Goal: Task Accomplishment & Management: Manage account settings

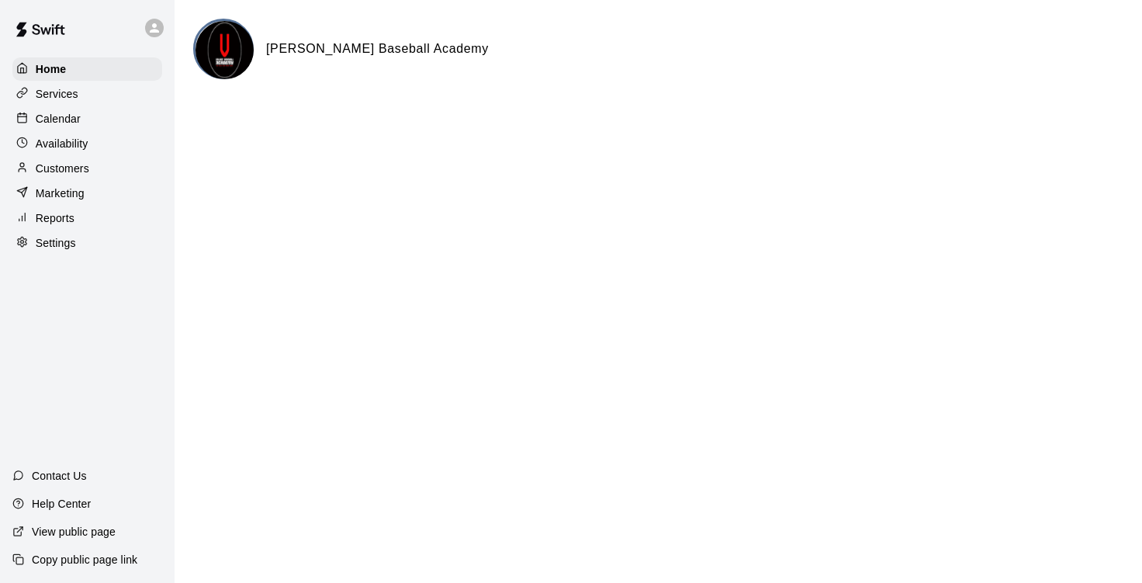
click at [85, 111] on div "Calendar" at bounding box center [87, 118] width 150 height 23
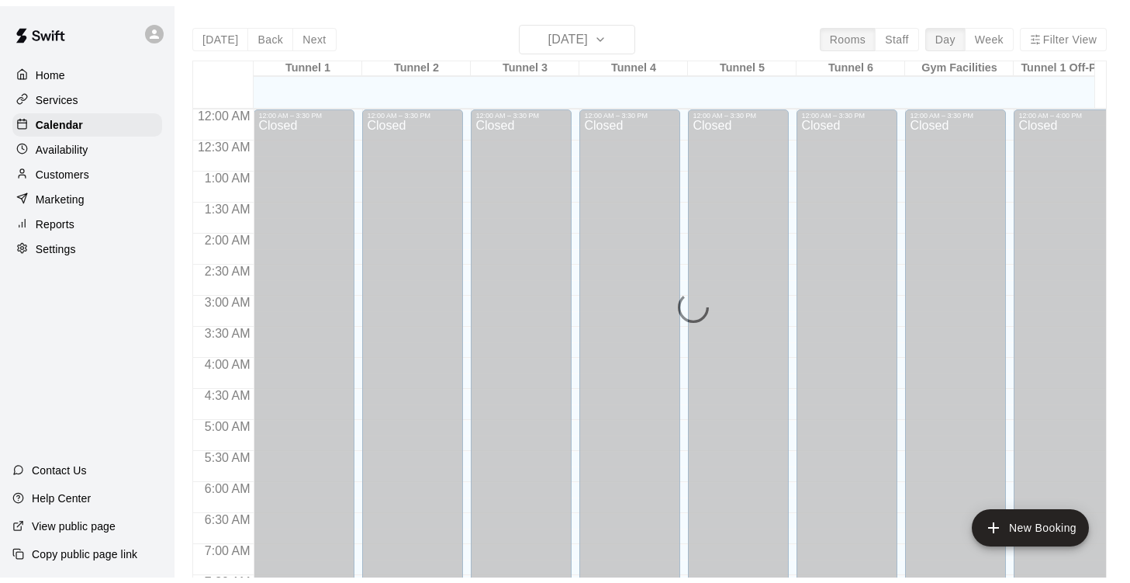
scroll to position [946, 0]
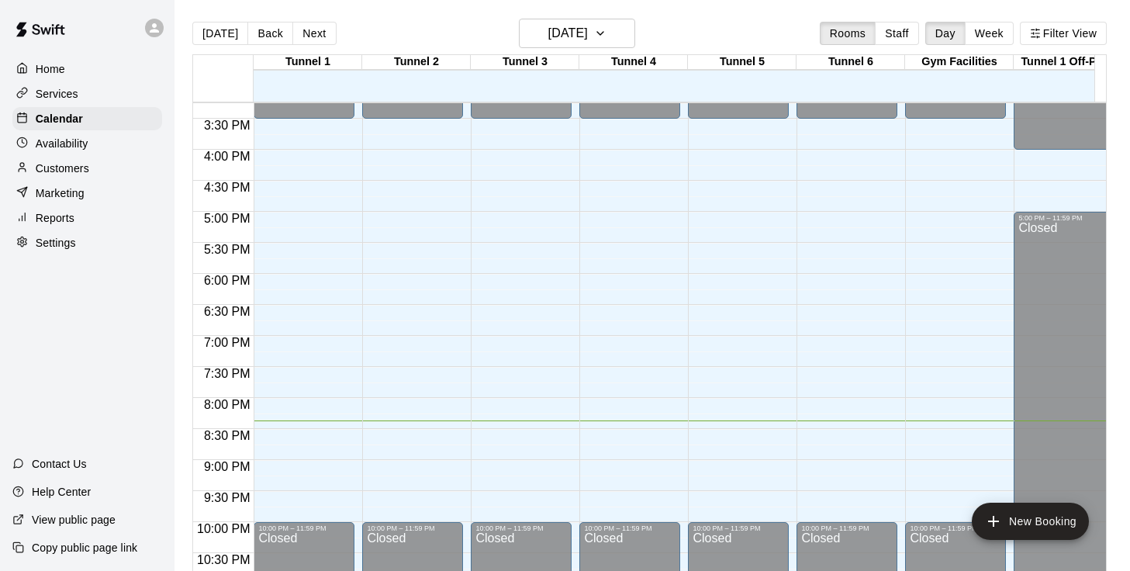
click at [77, 176] on p "Customers" at bounding box center [63, 169] width 54 height 16
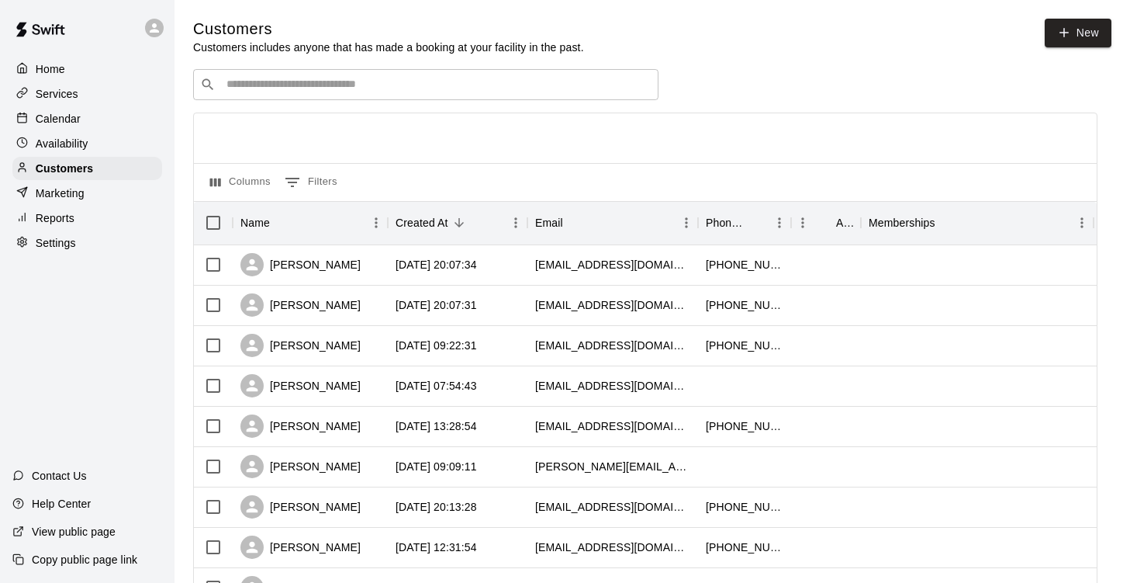
click at [546, 89] on input "Search customers by name or email" at bounding box center [437, 85] width 430 height 16
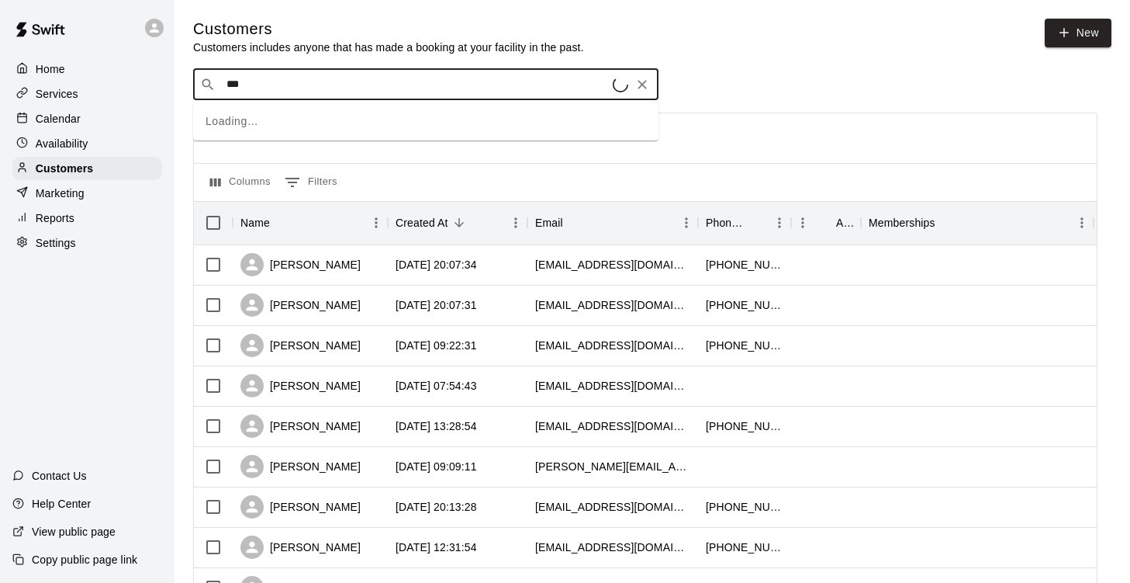
type input "****"
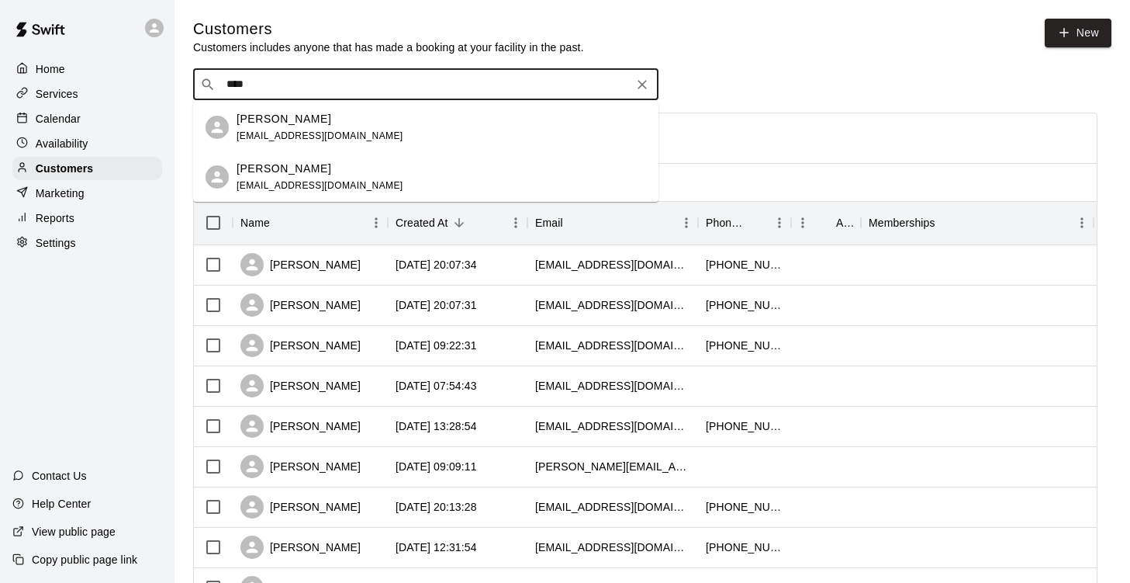
click at [323, 123] on div "[PERSON_NAME] [PERSON_NAME][EMAIL_ADDRESS][DOMAIN_NAME]" at bounding box center [442, 127] width 410 height 33
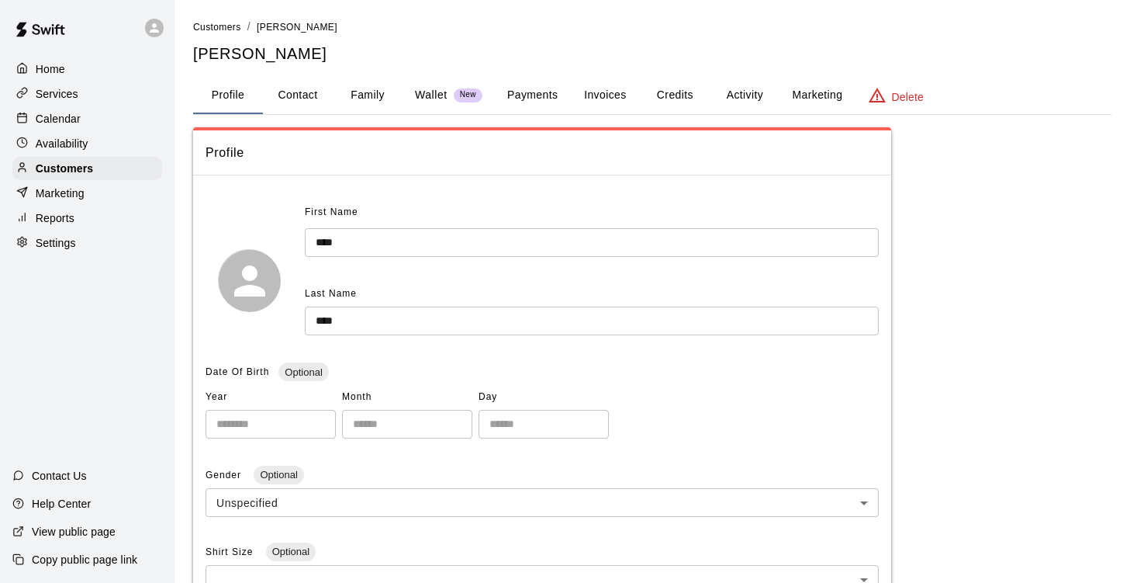
click at [738, 95] on button "Activity" at bounding box center [745, 95] width 70 height 37
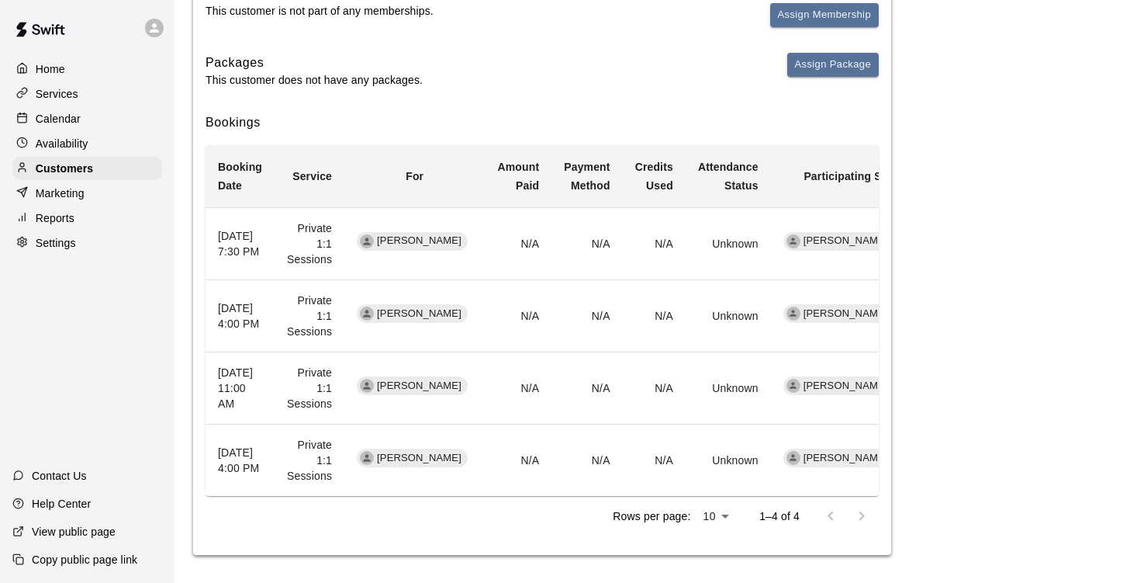
scroll to position [244, 0]
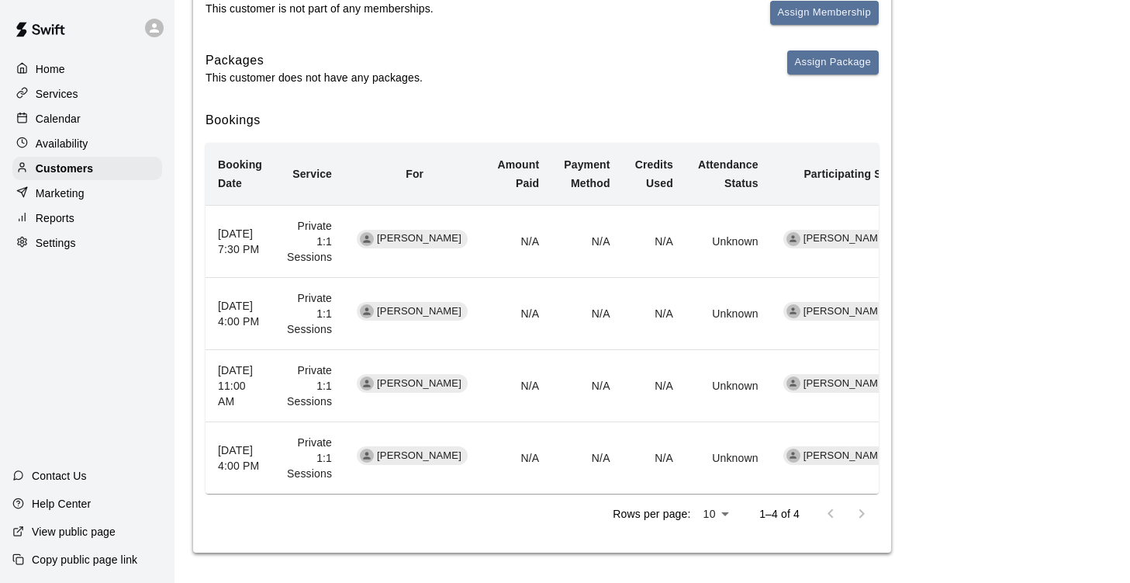
click at [73, 124] on p "Calendar" at bounding box center [58, 119] width 45 height 16
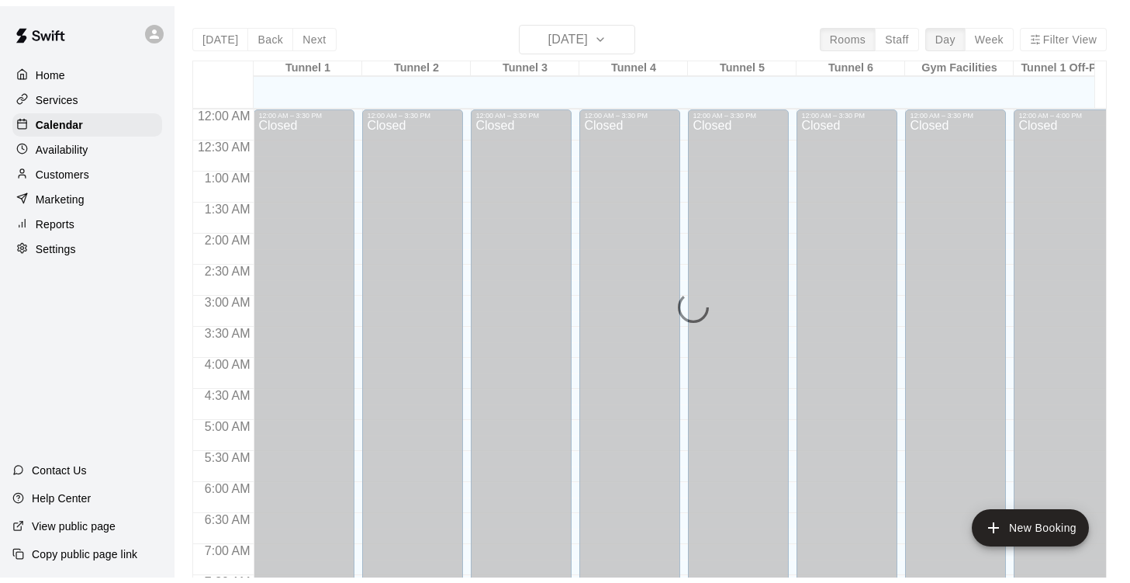
scroll to position [946, 0]
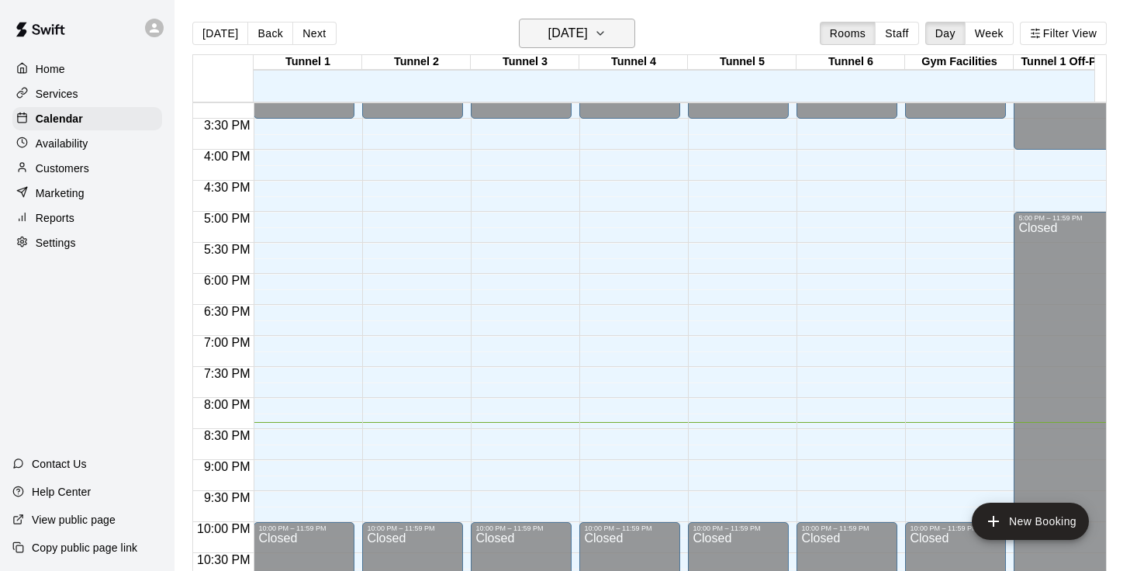
click at [607, 36] on icon "button" at bounding box center [600, 33] width 12 height 19
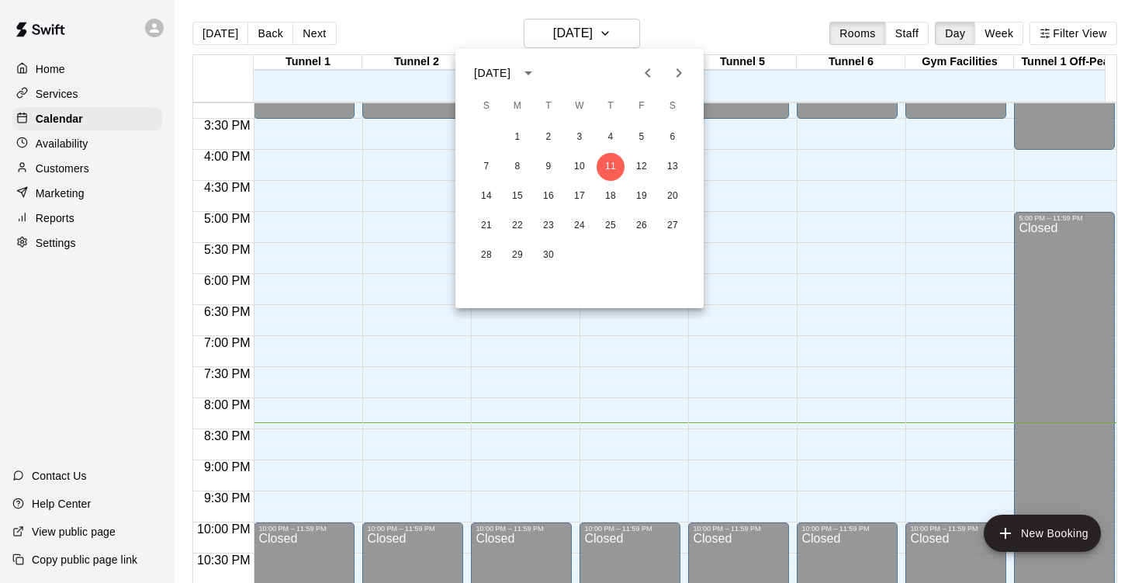
click at [998, 33] on div at bounding box center [571, 291] width 1142 height 583
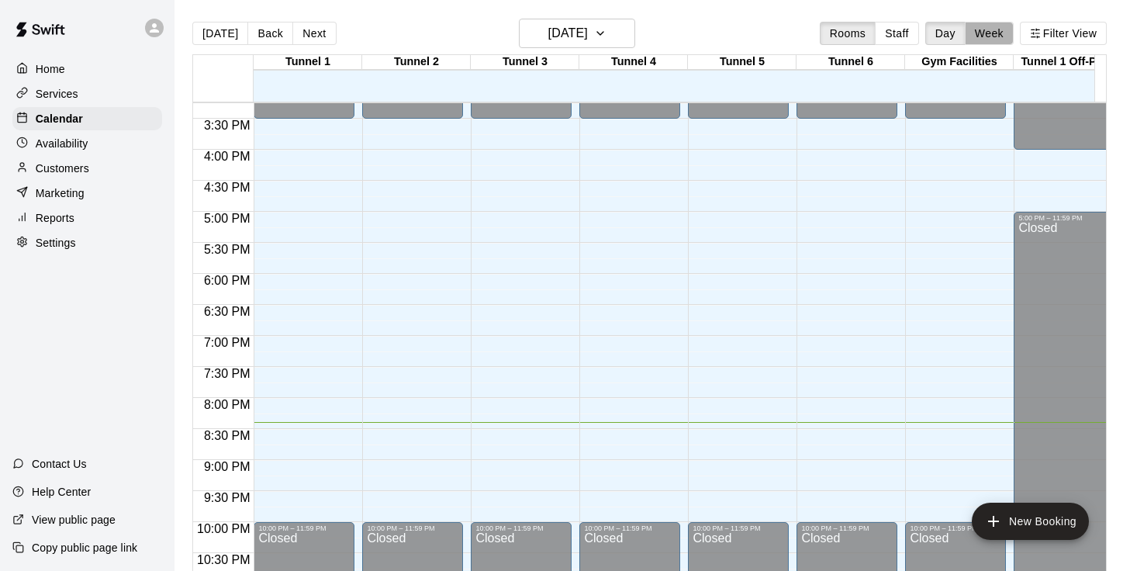
click at [998, 33] on button "Week" at bounding box center [989, 33] width 49 height 23
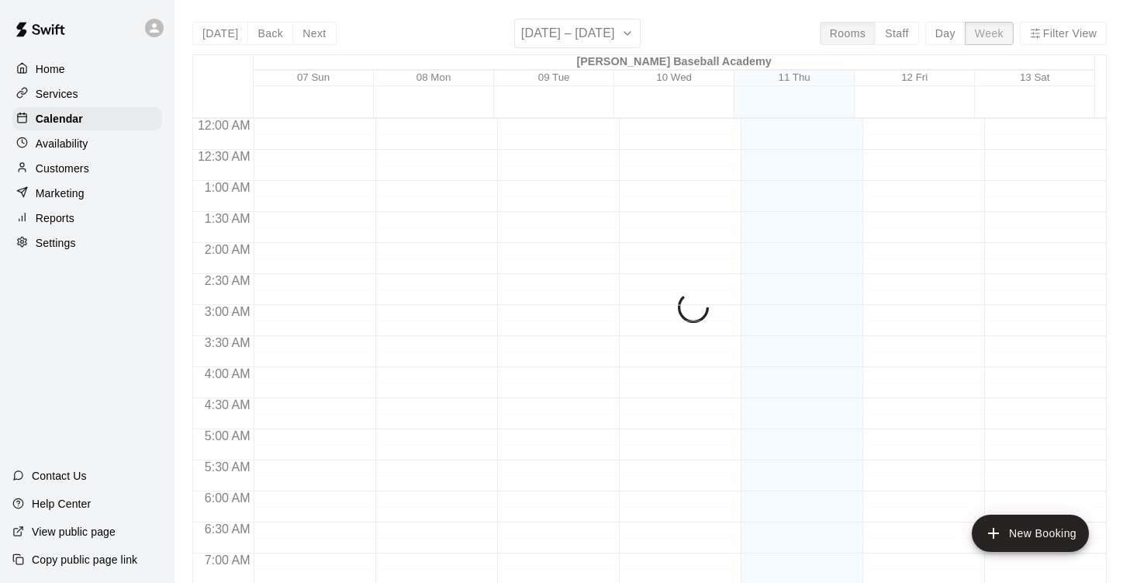
scroll to position [1009, 0]
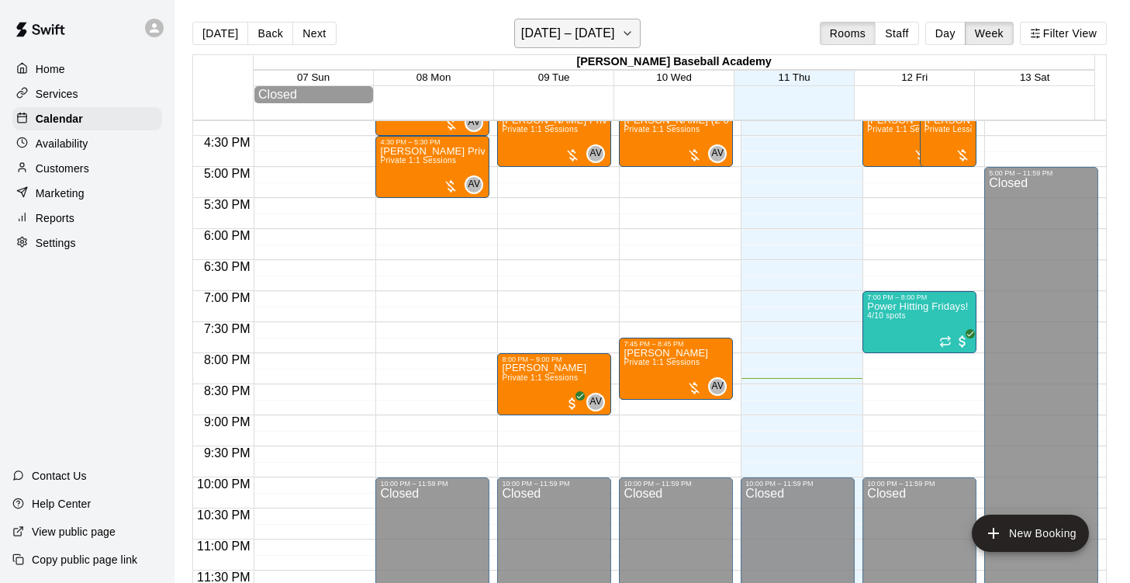
click at [634, 36] on icon "button" at bounding box center [627, 33] width 12 height 19
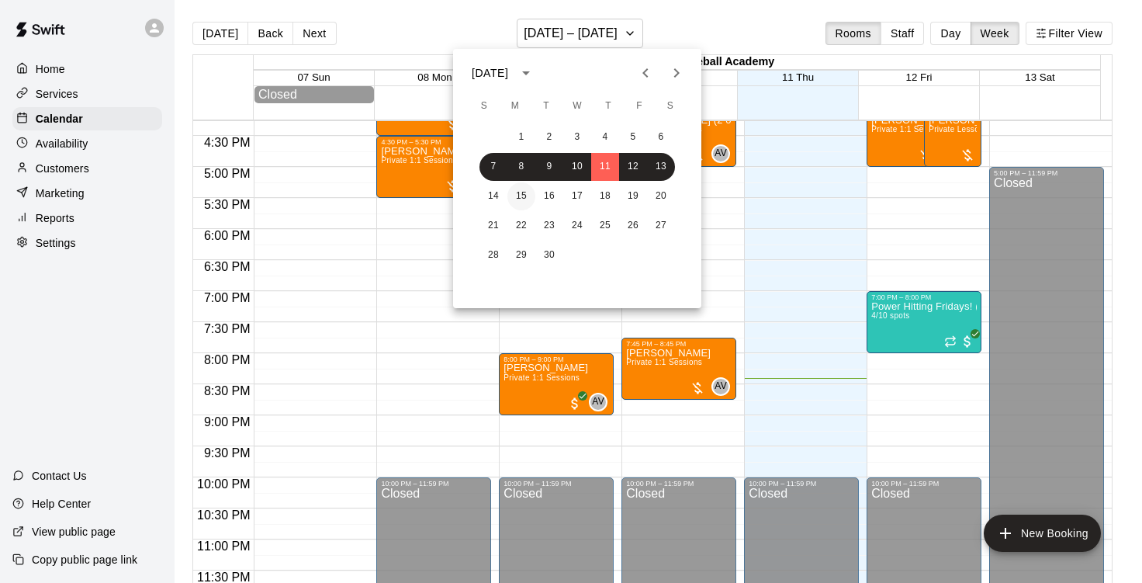
click at [524, 195] on button "15" at bounding box center [521, 196] width 28 height 28
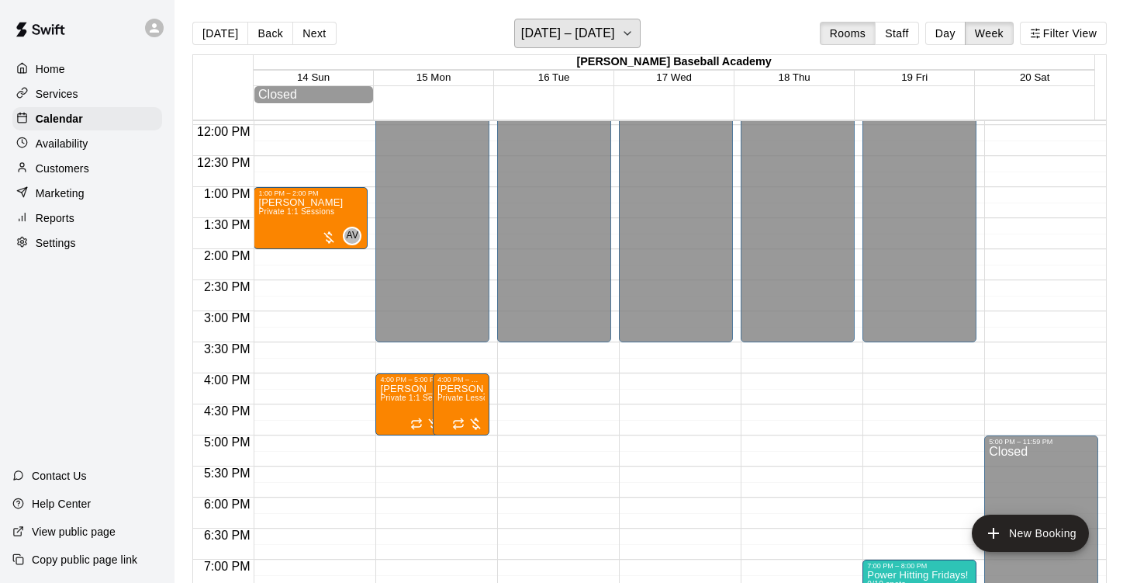
scroll to position [742, 0]
